Goal: Communication & Community: Answer question/provide support

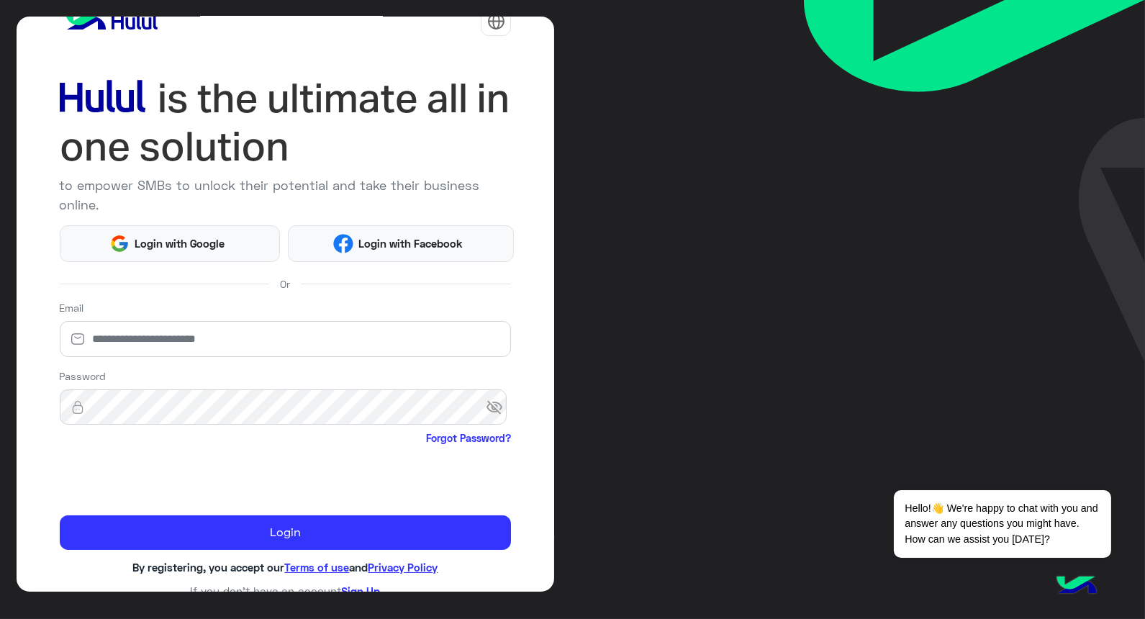
scroll to position [42, 0]
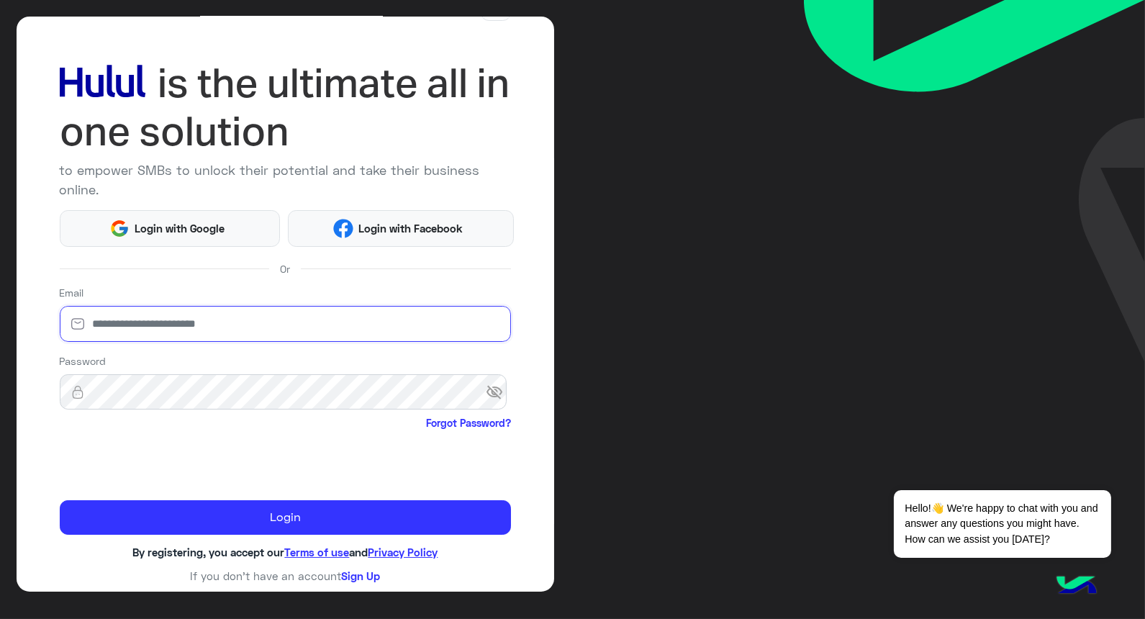
type input "**********"
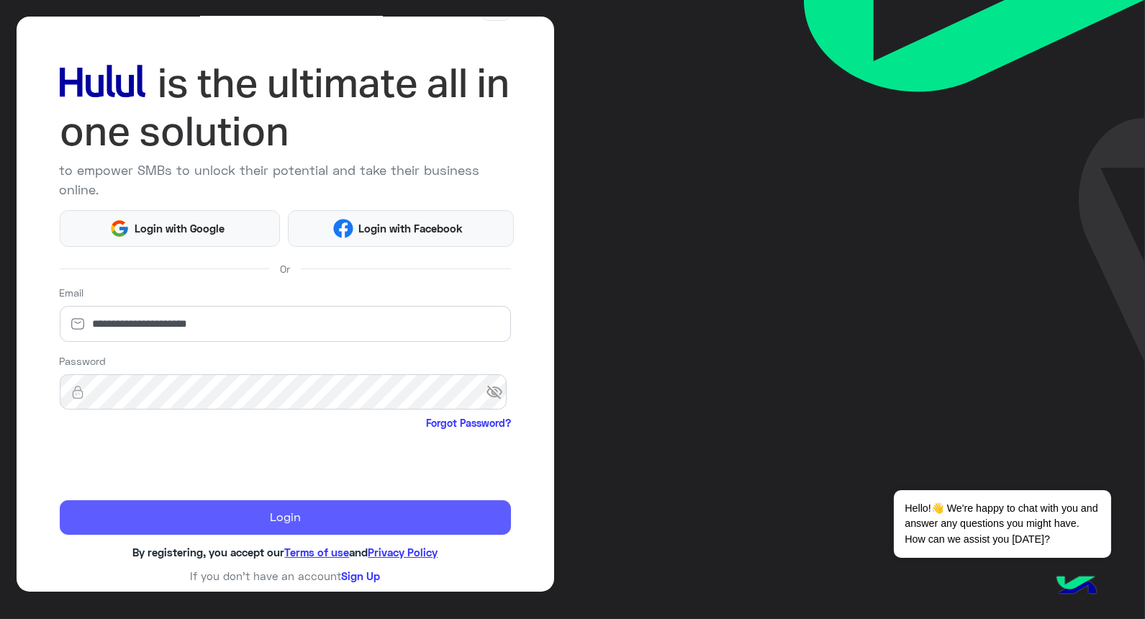
click at [266, 519] on button "Login" at bounding box center [286, 517] width 452 height 35
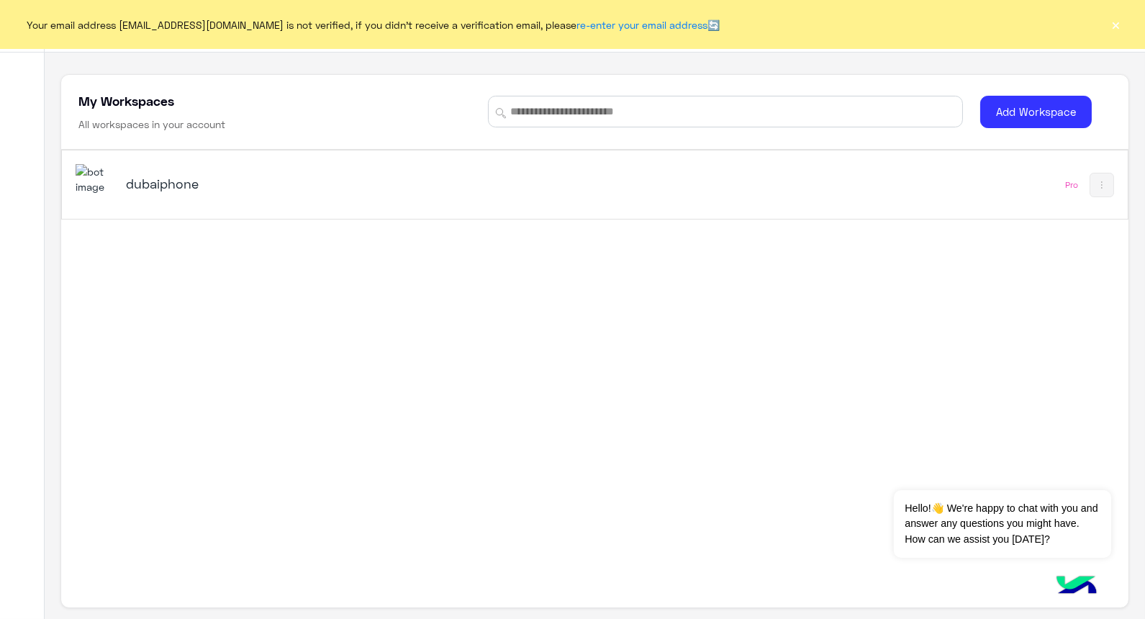
click at [1110, 29] on button "×" at bounding box center [1116, 24] width 14 height 14
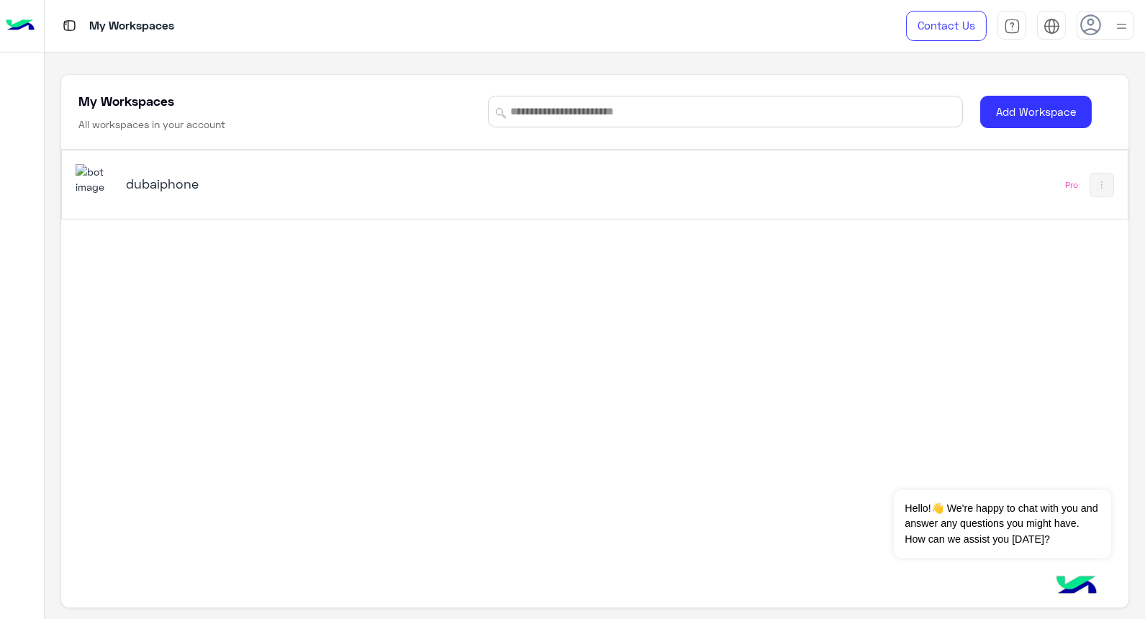
click at [140, 202] on div "dubaiphone" at bounding box center [387, 185] width 623 height 42
click at [204, 182] on div "My Workspaces Contact Us Help Center عربي English My Workspaces All workspaces …" at bounding box center [595, 309] width 1100 height 619
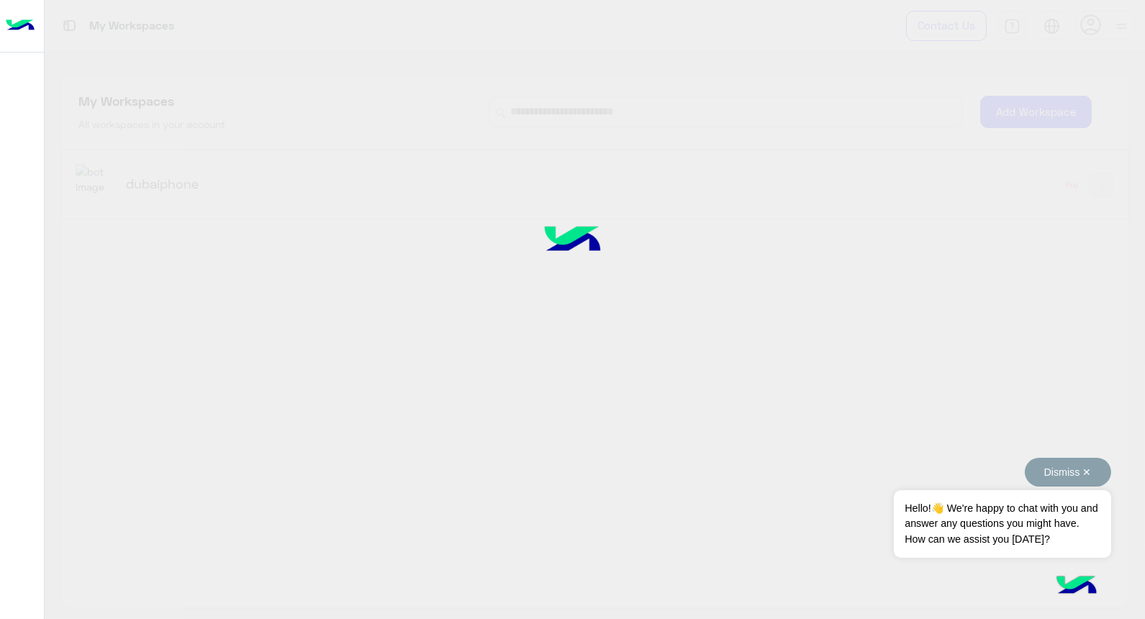
click at [1083, 468] on button "Dismiss ✕" at bounding box center [1068, 472] width 86 height 29
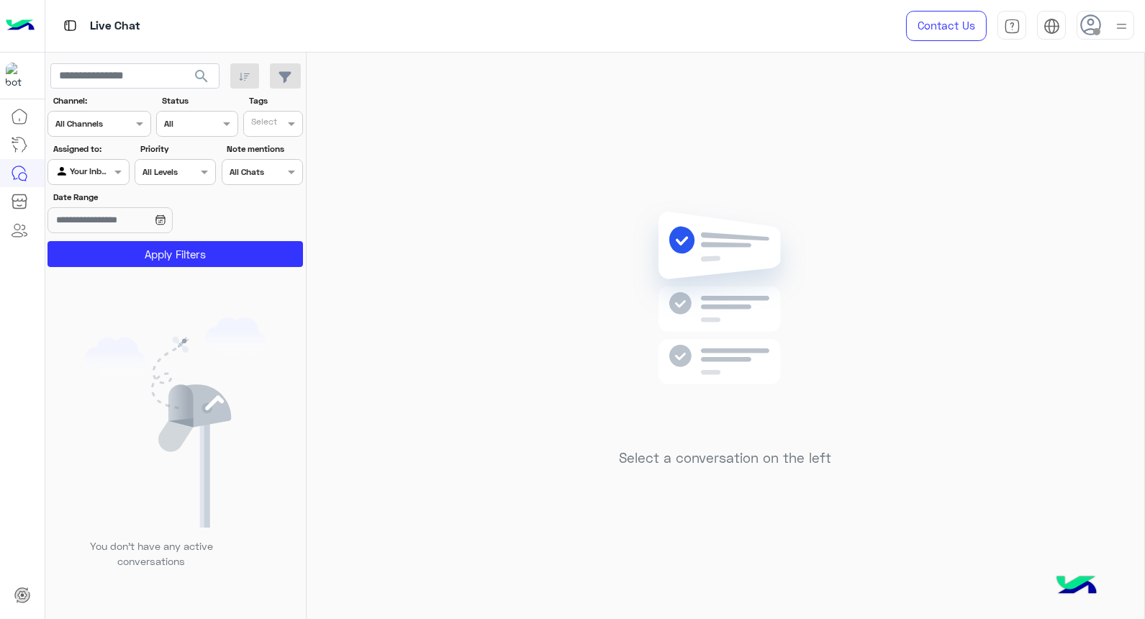
click at [1108, 24] on div at bounding box center [1105, 25] width 58 height 29
click at [473, 326] on div "Select a conversation on the left" at bounding box center [725, 339] width 837 height 572
click at [1091, 37] on div at bounding box center [1105, 25] width 58 height 29
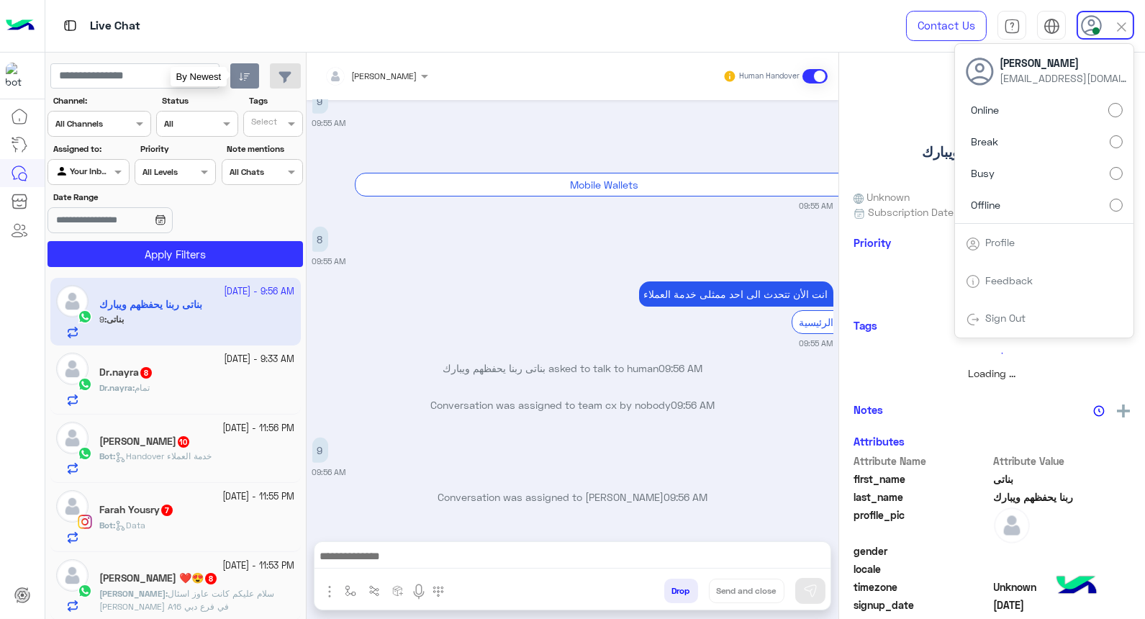
click at [250, 82] on button "button" at bounding box center [244, 76] width 29 height 26
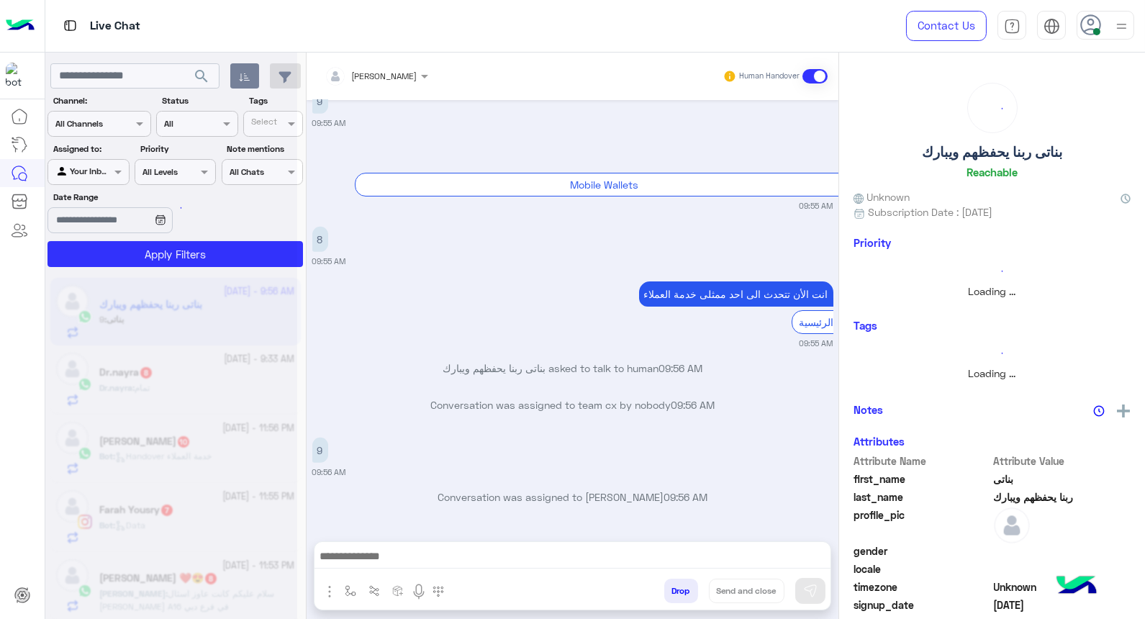
scroll to position [1350, 0]
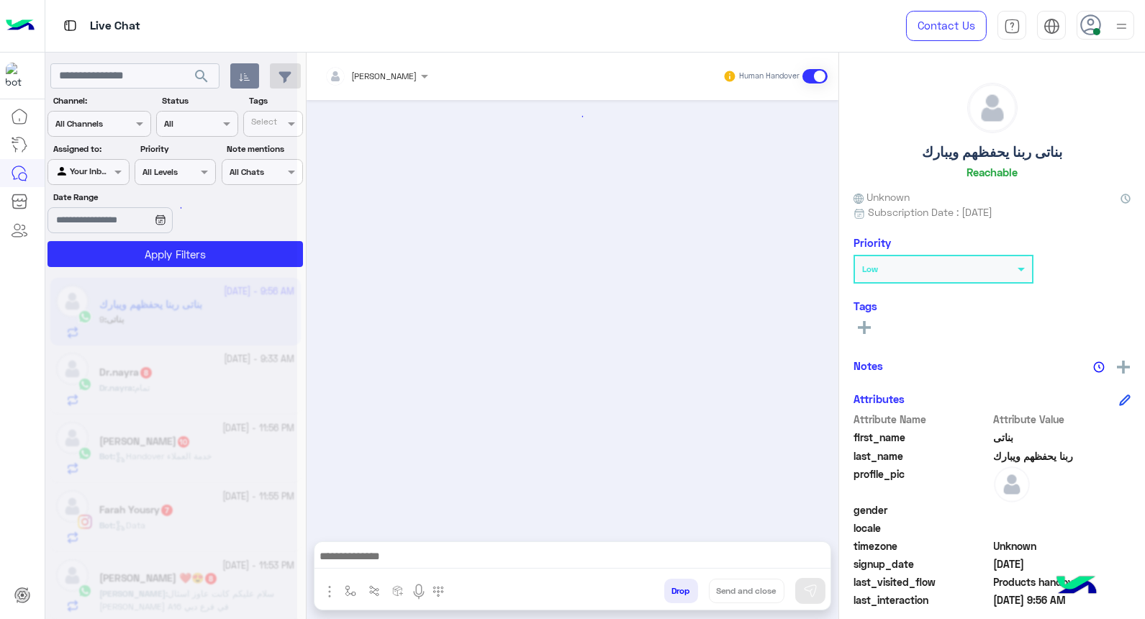
scroll to position [1350, 0]
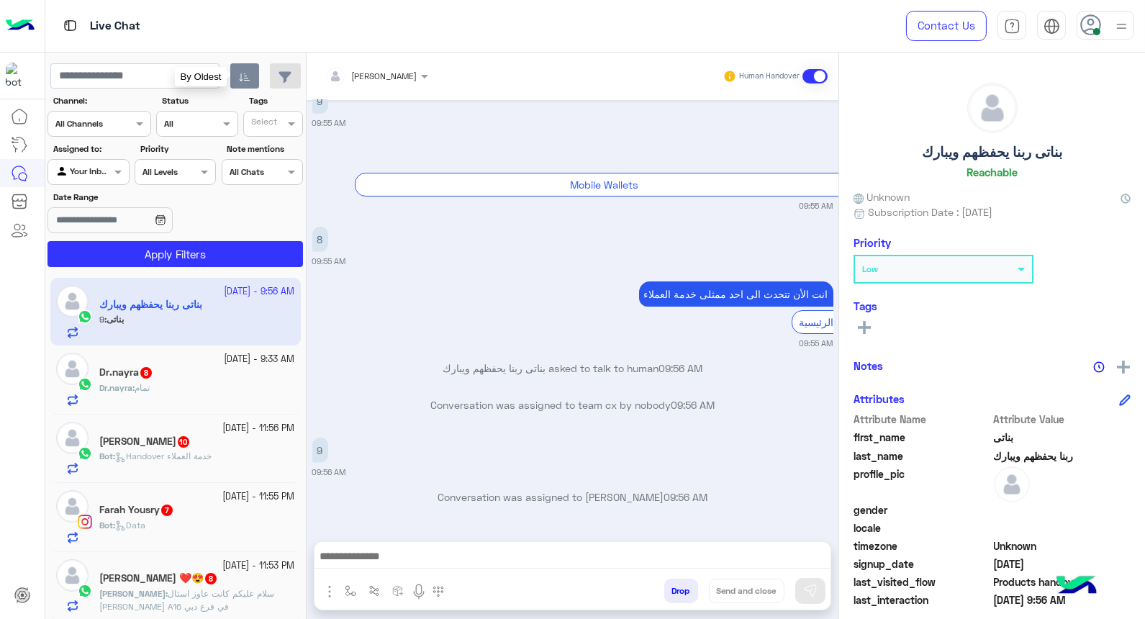
click at [250, 82] on button "button" at bounding box center [244, 76] width 29 height 26
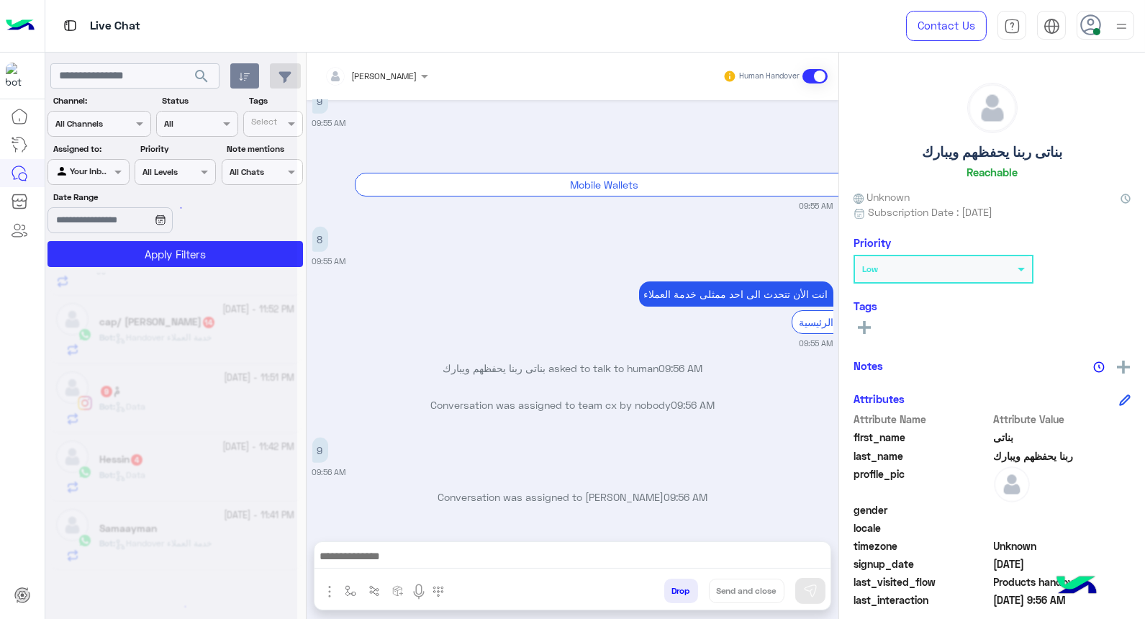
scroll to position [8, 0]
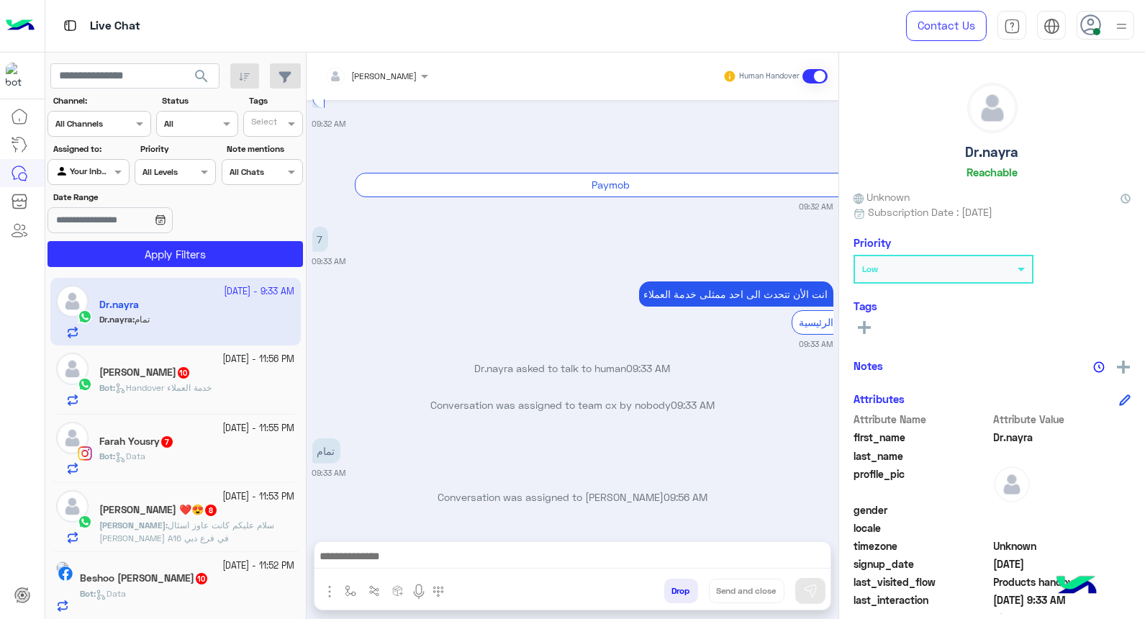
click at [1095, 29] on span at bounding box center [1096, 31] width 7 height 7
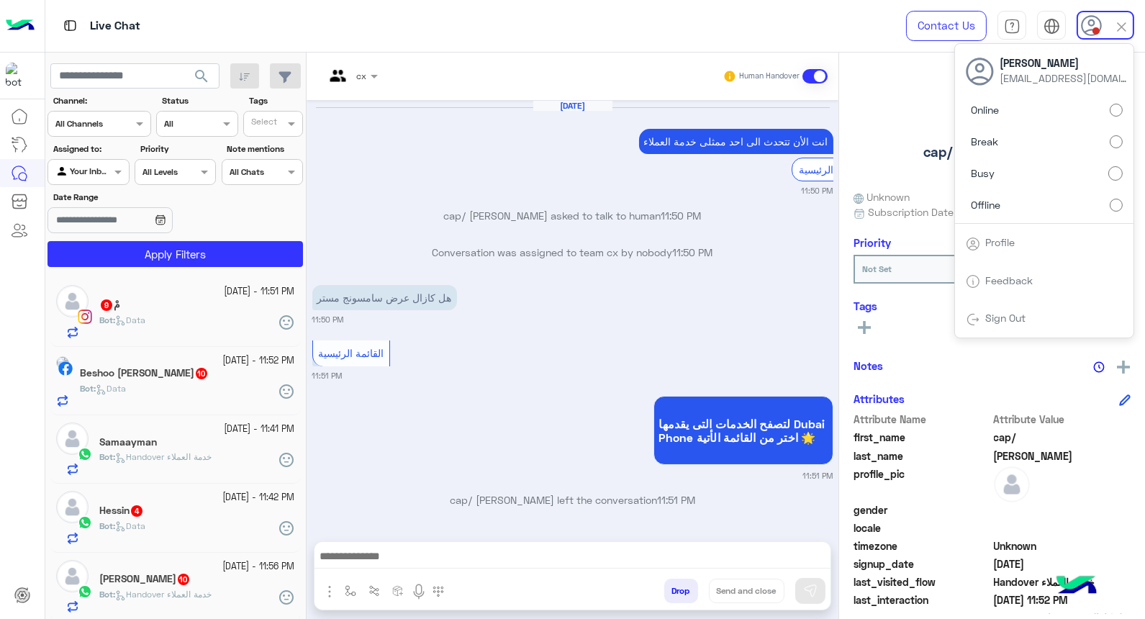
scroll to position [793, 0]
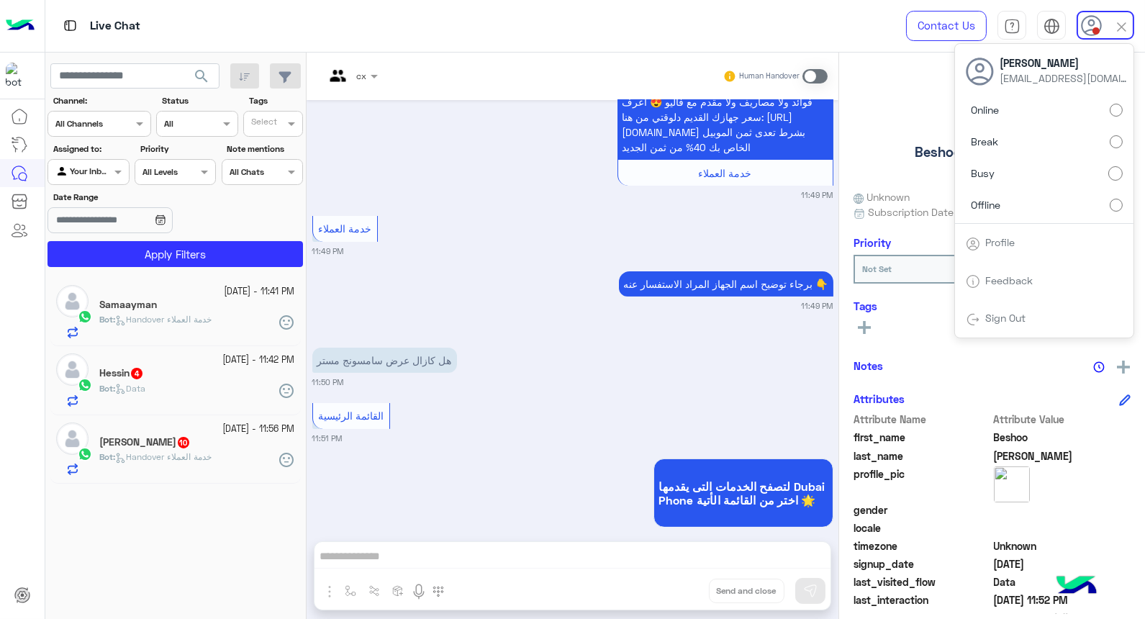
scroll to position [1937, 0]
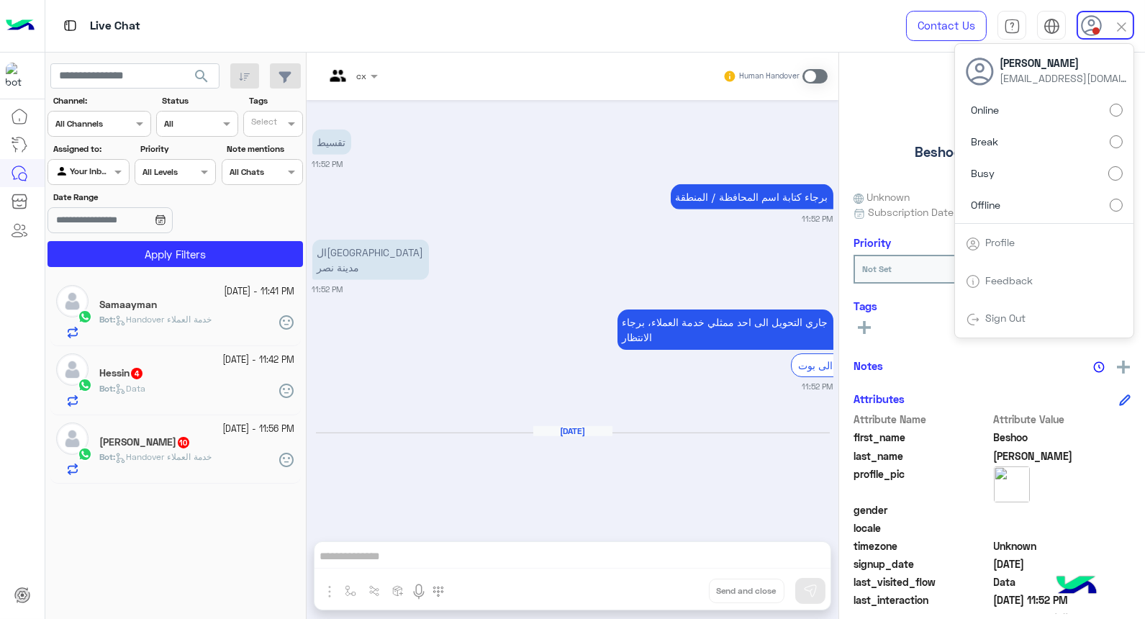
click at [507, 273] on div "القاهرة مدينة نصر 11:52 PM" at bounding box center [572, 265] width 521 height 59
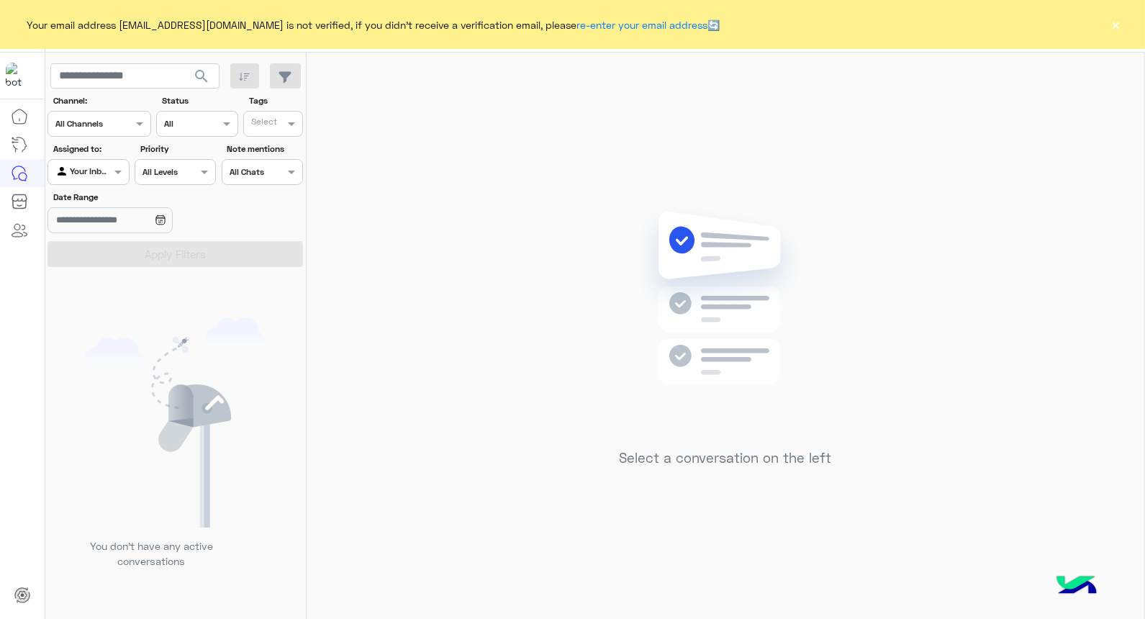
click at [1115, 23] on button "×" at bounding box center [1116, 24] width 14 height 14
